Goal: Task Accomplishment & Management: Manage account settings

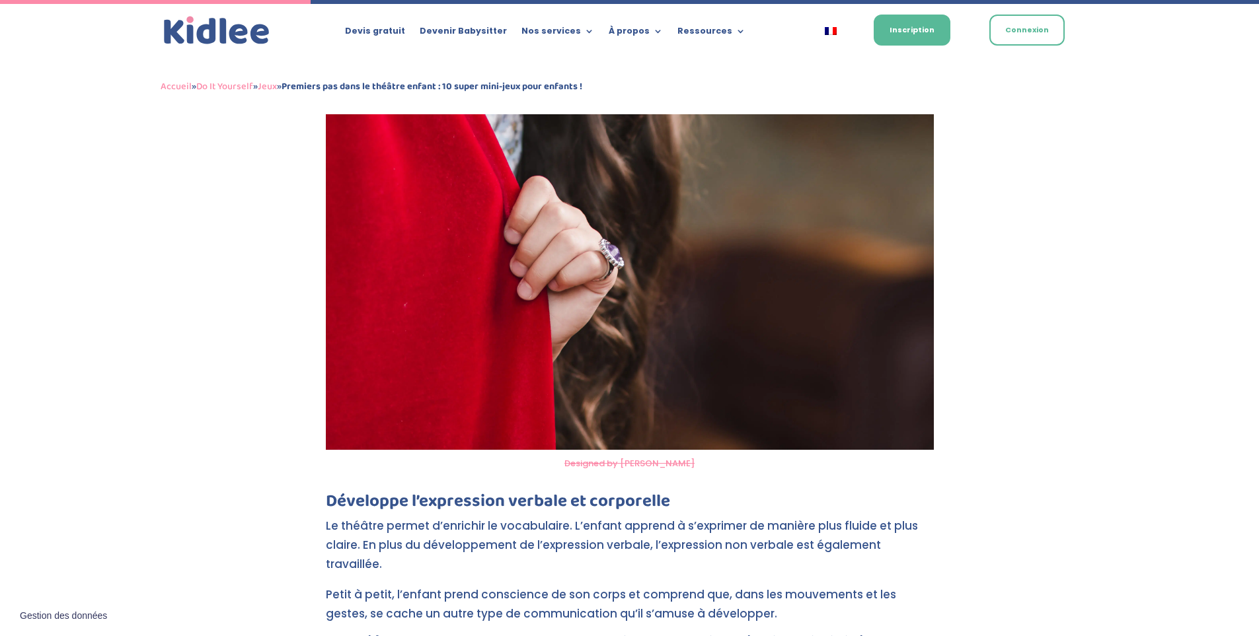
scroll to position [1550, 0]
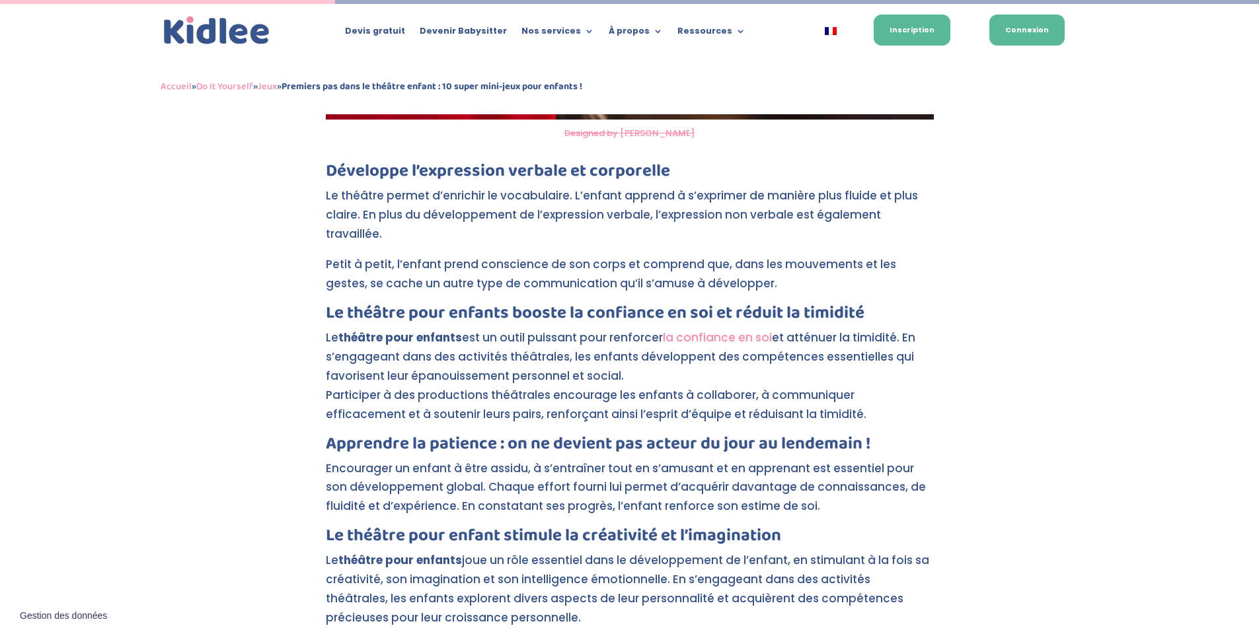
click at [1028, 24] on link "Connexion" at bounding box center [1026, 30] width 75 height 31
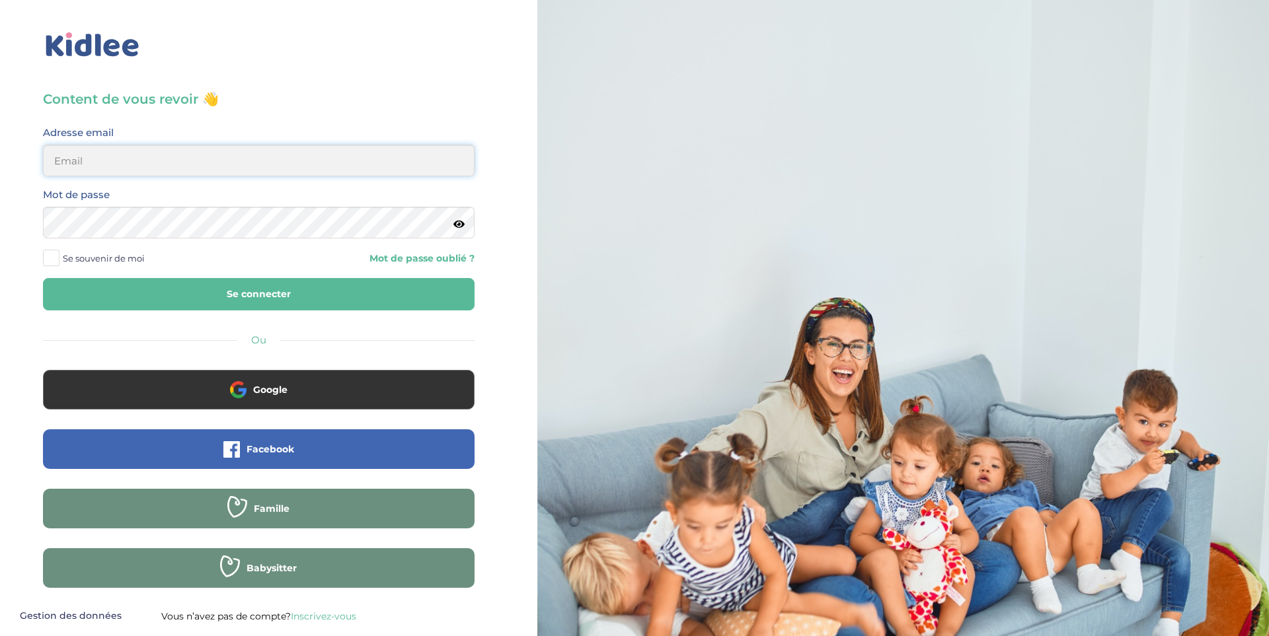
click at [194, 147] on input "email" at bounding box center [259, 161] width 432 height 32
type input "[EMAIL_ADDRESS][DOMAIN_NAME]"
click at [486, 100] on div "Content de vous revoir 👋 Avant de poursuivre veuillez vérifier que tous les cha…" at bounding box center [258, 316] width 537 height 632
